Goal: Ask a question: Seek information or help from site administrators or community

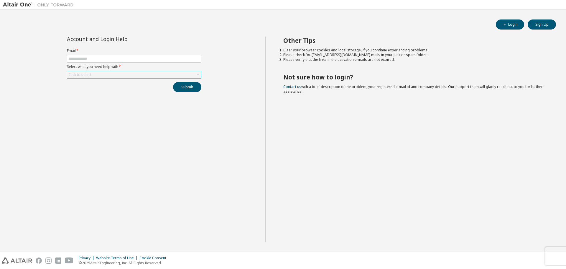
click at [131, 73] on div "Click to select" at bounding box center [134, 74] width 134 height 7
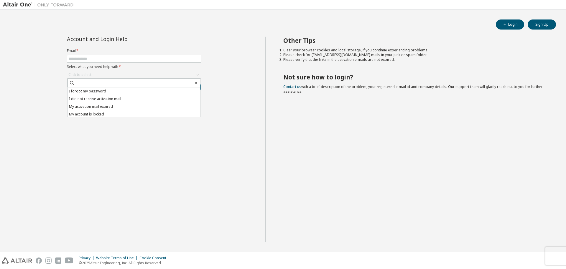
click at [106, 92] on li "I forgot my password" at bounding box center [134, 91] width 133 height 8
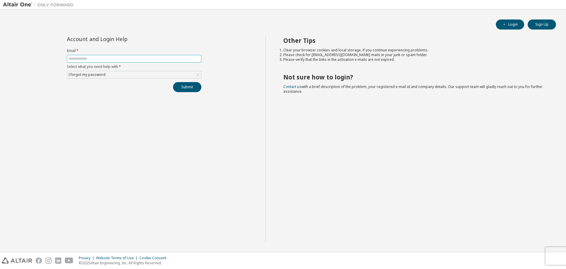
click at [132, 62] on form "Email * Select what you need help with * I forgot my password" at bounding box center [134, 63] width 134 height 30
click at [136, 58] on input "text" at bounding box center [133, 58] width 131 height 5
type input "*"
type input "**********"
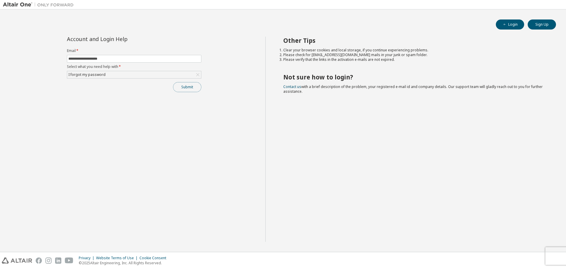
click at [193, 87] on button "Submit" at bounding box center [187, 87] width 28 height 10
